Goal: Check status

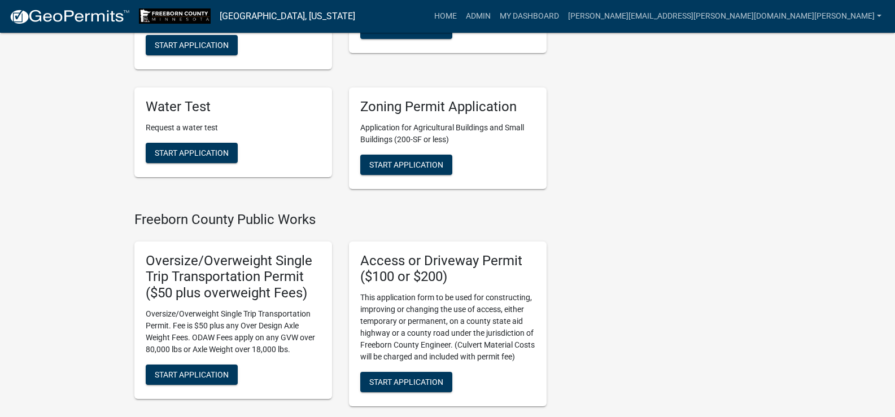
scroll to position [1468, 0]
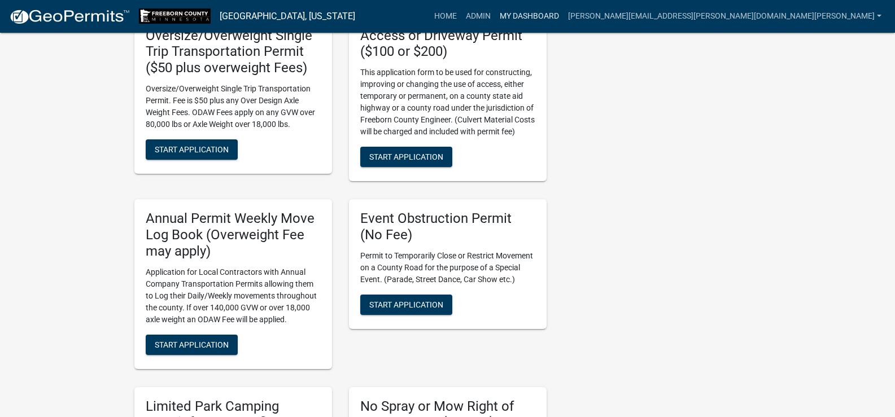
click at [563, 18] on link "My Dashboard" at bounding box center [529, 16] width 68 height 21
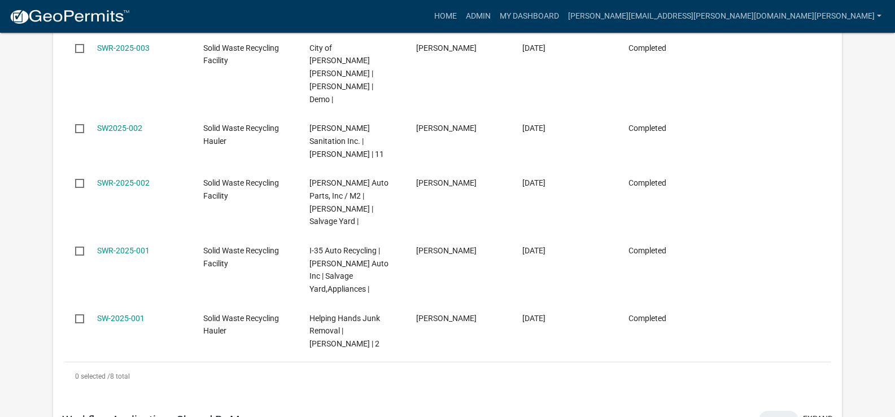
scroll to position [428, 0]
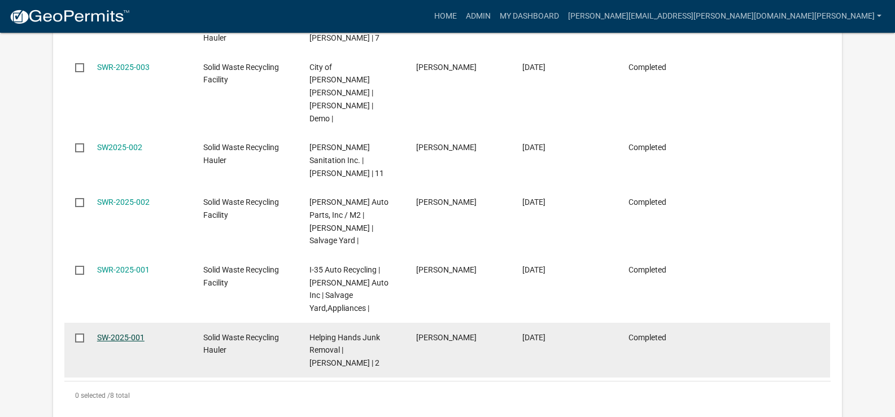
click at [121, 333] on link "SW-2025-001" at bounding box center [120, 337] width 47 height 9
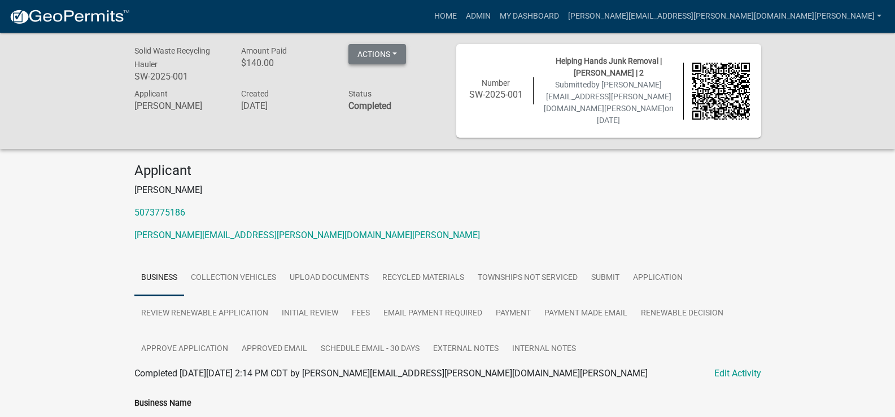
click at [396, 55] on button "Actions" at bounding box center [377, 54] width 58 height 20
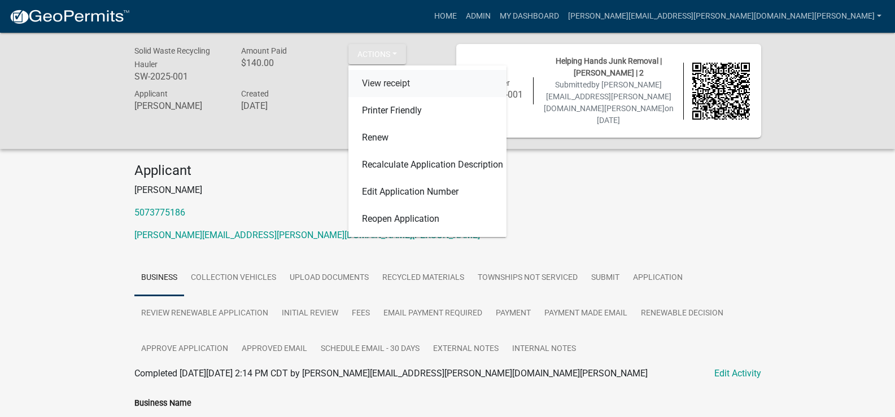
click at [396, 81] on link "View receipt" at bounding box center [427, 83] width 158 height 27
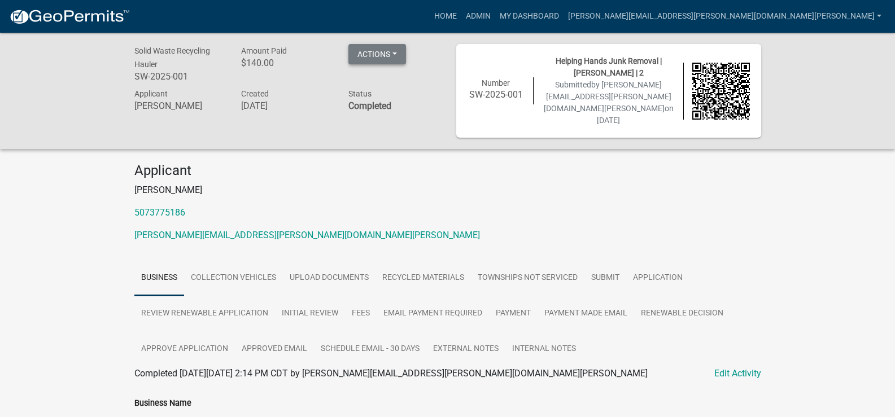
click at [394, 47] on button "Actions" at bounding box center [377, 54] width 58 height 20
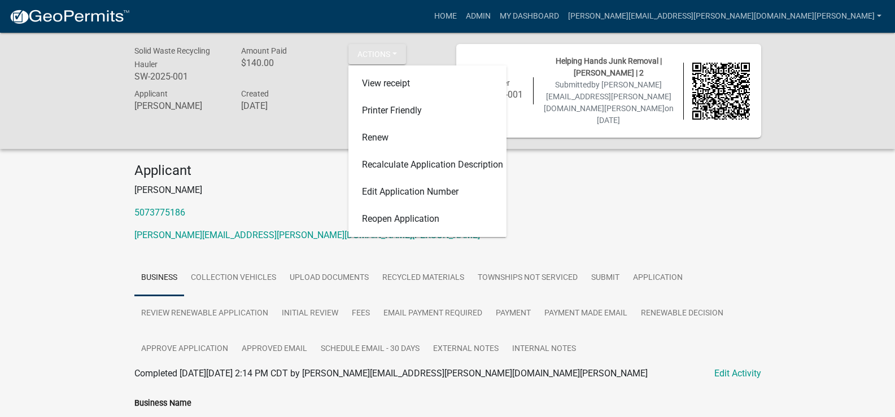
click at [425, 42] on div "Solid Waste Recycling Hauler SW-2025-001 Amount Paid $140.00 Actions View recei…" at bounding box center [447, 91] width 895 height 116
